Goal: Information Seeking & Learning: Learn about a topic

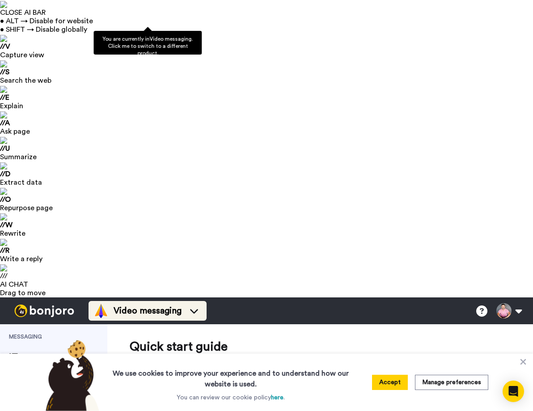
click at [134, 305] on span "Video messaging" at bounding box center [148, 311] width 68 height 13
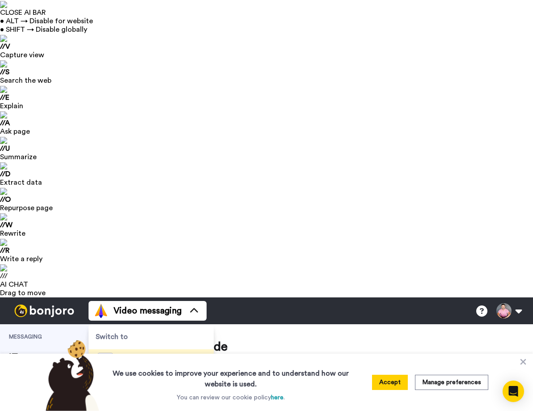
click at [146, 379] on span "Testimonials" at bounding box center [146, 383] width 54 height 9
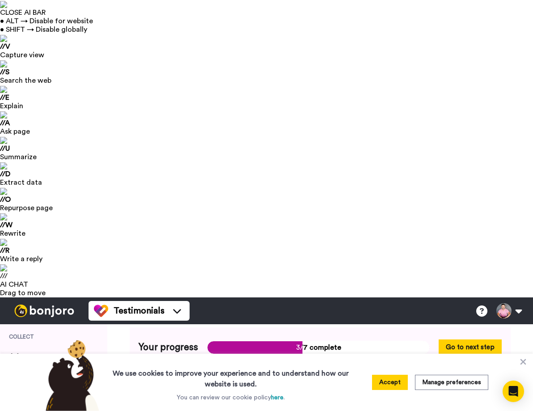
scroll to position [69, 0]
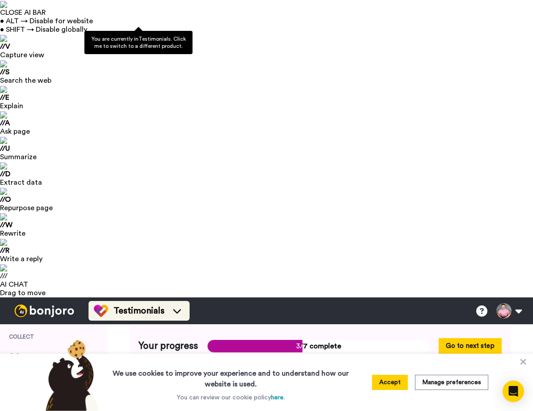
click at [128, 304] on div "Testimonials" at bounding box center [139, 311] width 90 height 14
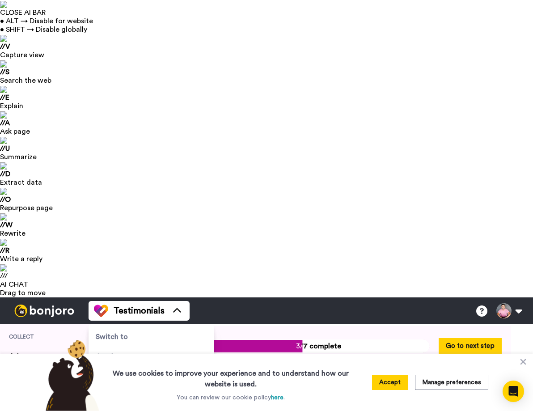
click at [137, 379] on span "Testimonials" at bounding box center [146, 383] width 54 height 9
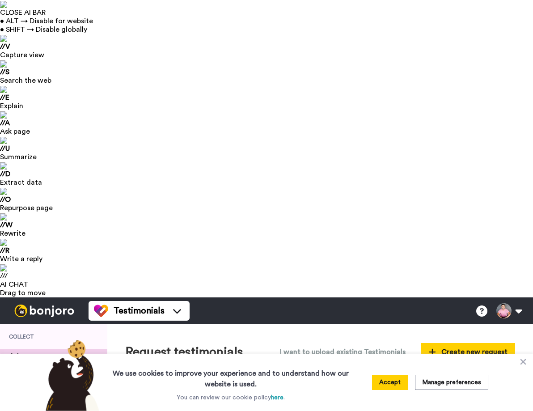
click at [34, 396] on span "All" at bounding box center [67, 401] width 81 height 11
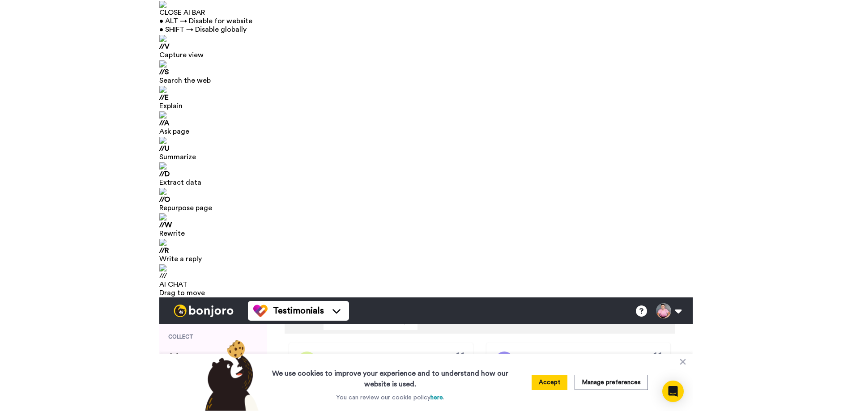
scroll to position [10, 0]
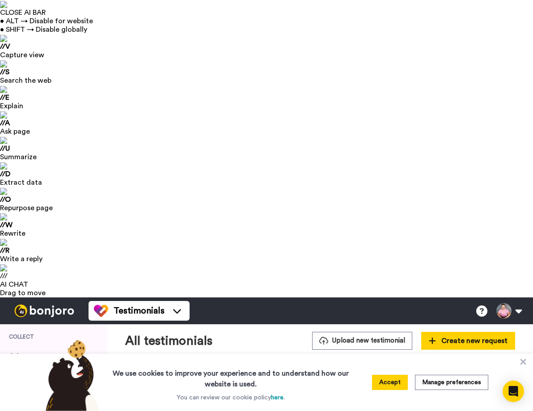
click at [237, 385] on div "None" at bounding box center [211, 393] width 93 height 16
click at [223, 388] on div "None" at bounding box center [204, 392] width 64 height 9
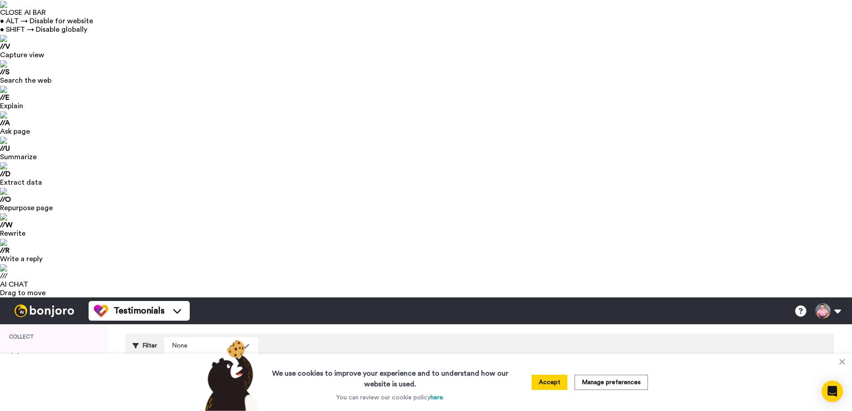
scroll to position [0, 0]
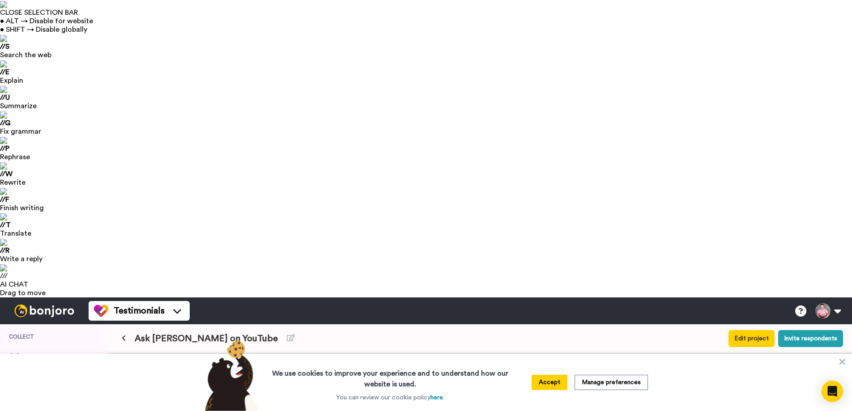
drag, startPoint x: 306, startPoint y: 75, endPoint x: 366, endPoint y: 75, distance: 59.1
click at [366, 364] on span "[PERSON_NAME]" at bounding box center [333, 373] width 78 height 18
copy span "[PERSON_NAME]"
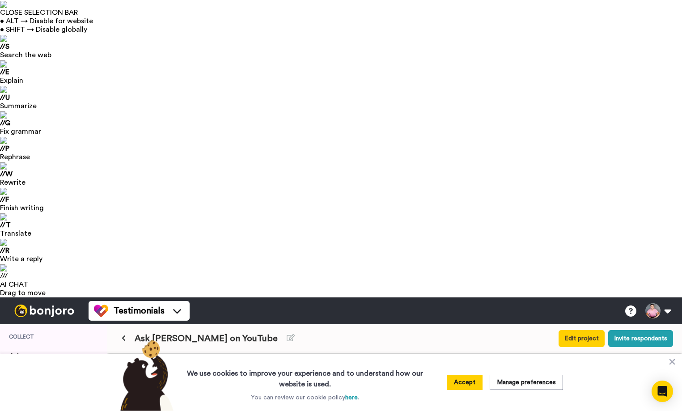
scroll to position [146, 0]
drag, startPoint x: 383, startPoint y: 227, endPoint x: 445, endPoint y: 281, distance: 82.2
copy div "I serve brand managers, marketing managers who are Pharmaceutical field. 00:10 …"
